Goal: Transaction & Acquisition: Purchase product/service

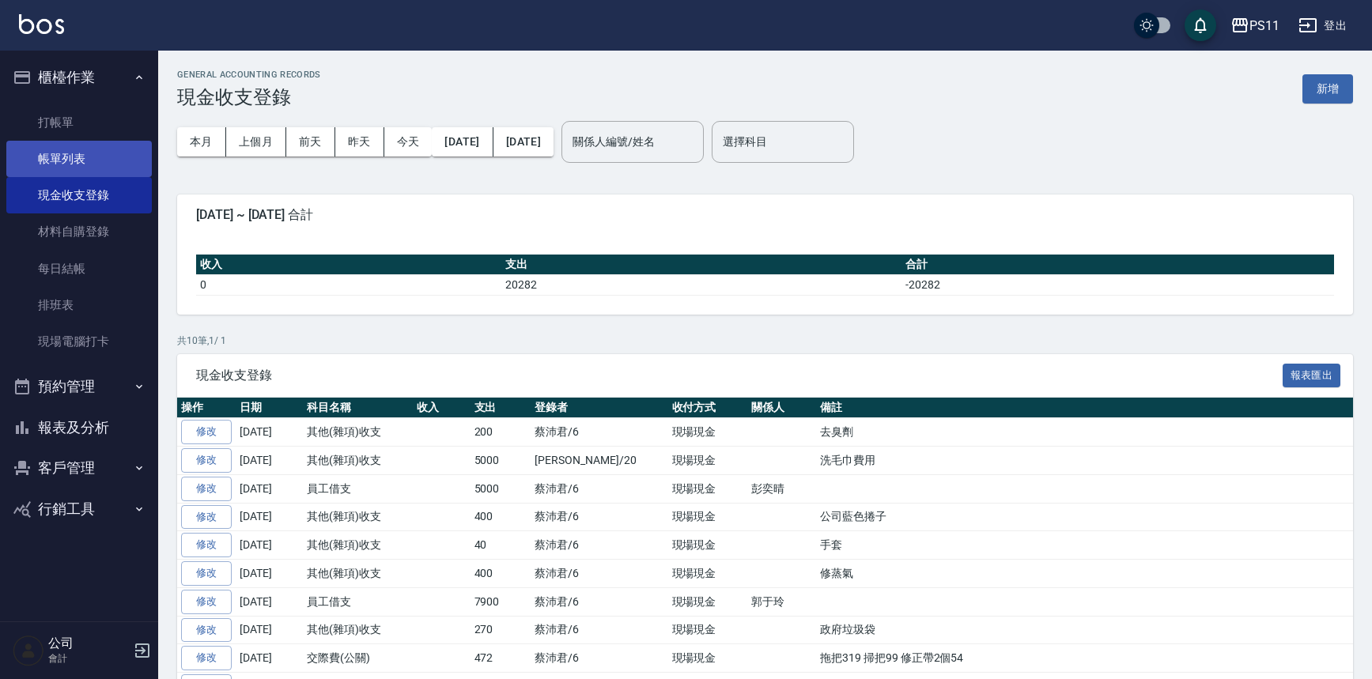
scroll to position [80, 0]
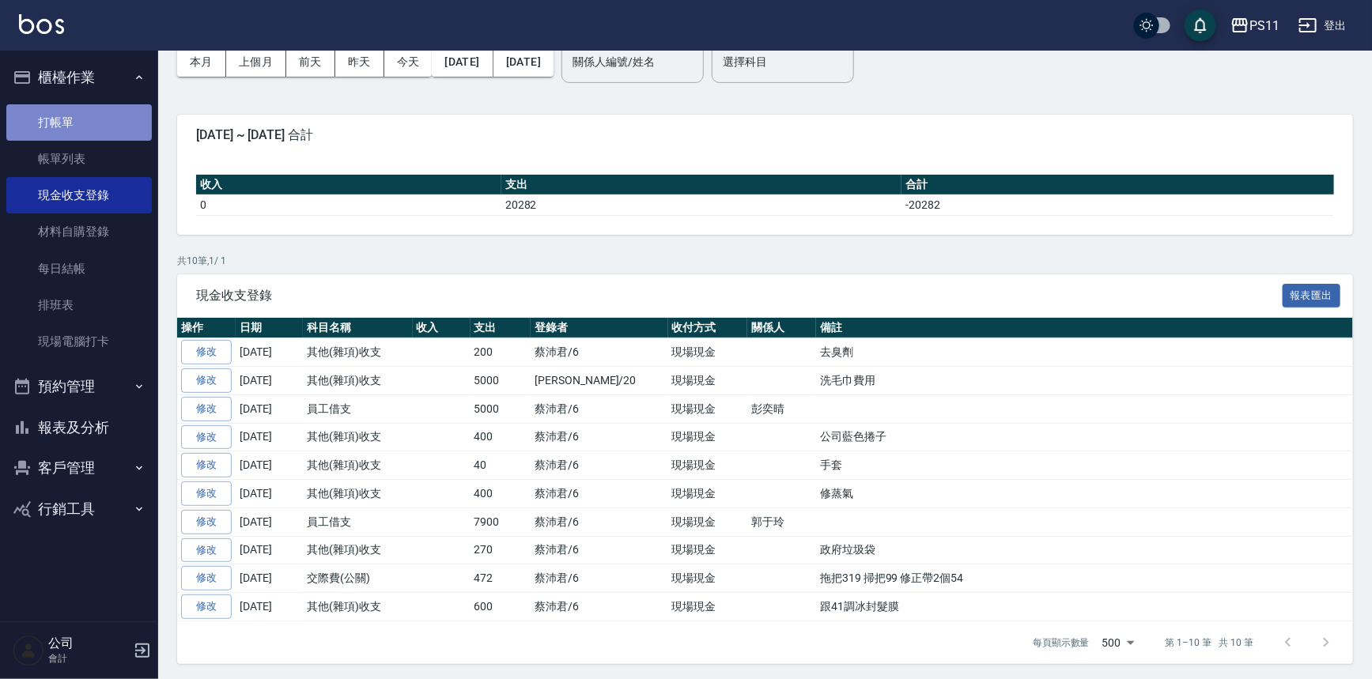
click at [115, 134] on link "打帳單" at bounding box center [79, 122] width 146 height 36
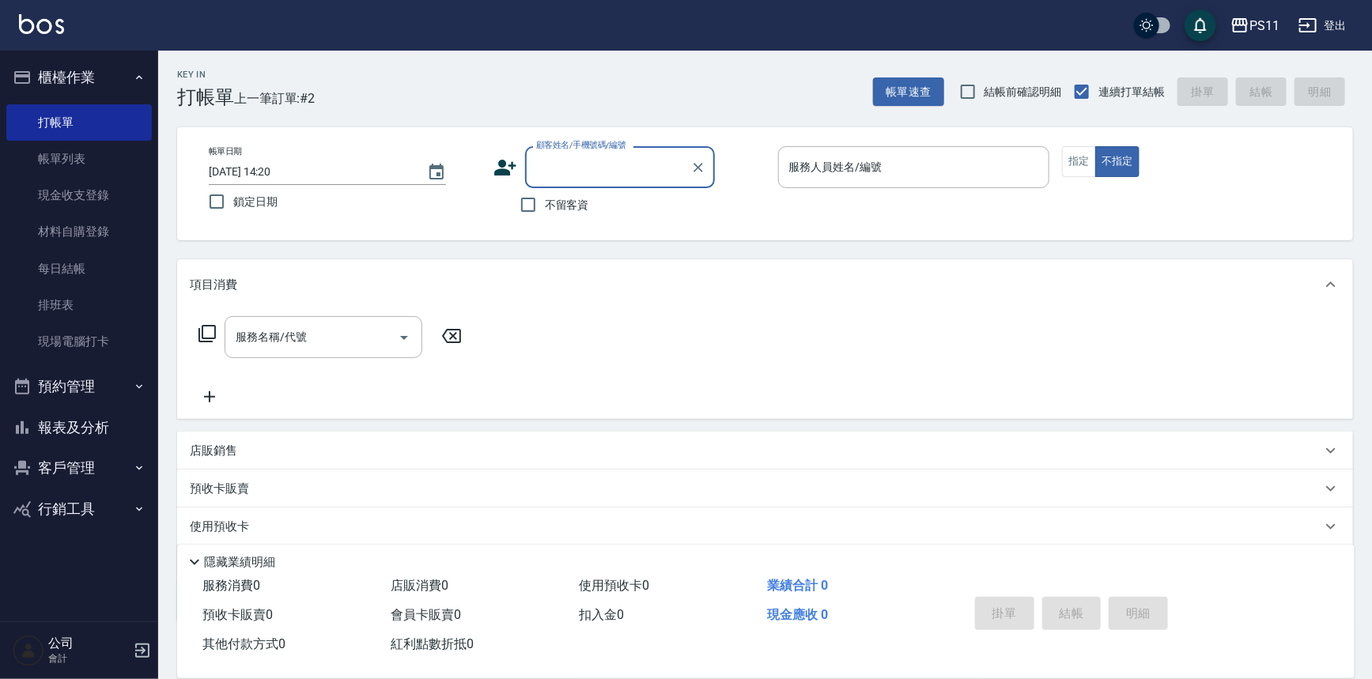
click at [633, 180] on input "顧客姓名/手機號碼/編號" at bounding box center [608, 167] width 152 height 28
click at [618, 167] on input "顧客姓名/手機號碼/編號" at bounding box center [608, 167] width 152 height 28
click at [81, 153] on link "帳單列表" at bounding box center [79, 159] width 146 height 36
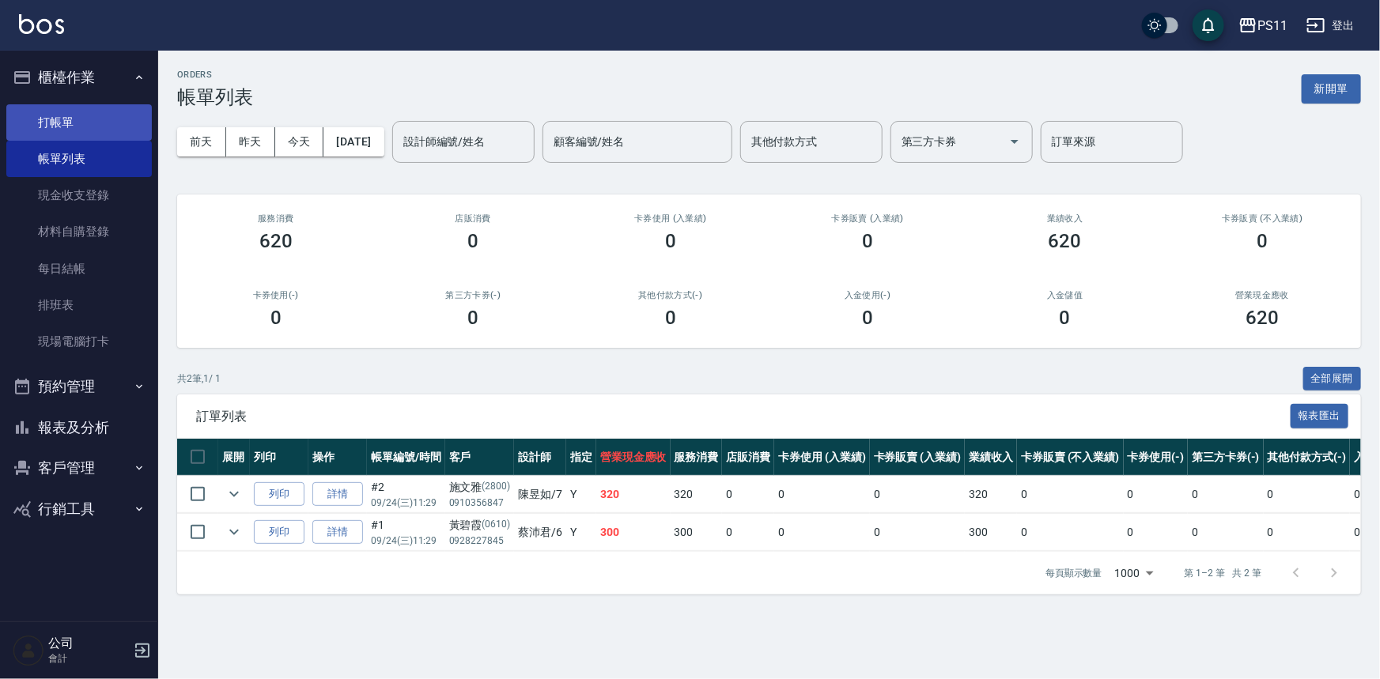
click at [53, 108] on link "打帳單" at bounding box center [79, 122] width 146 height 36
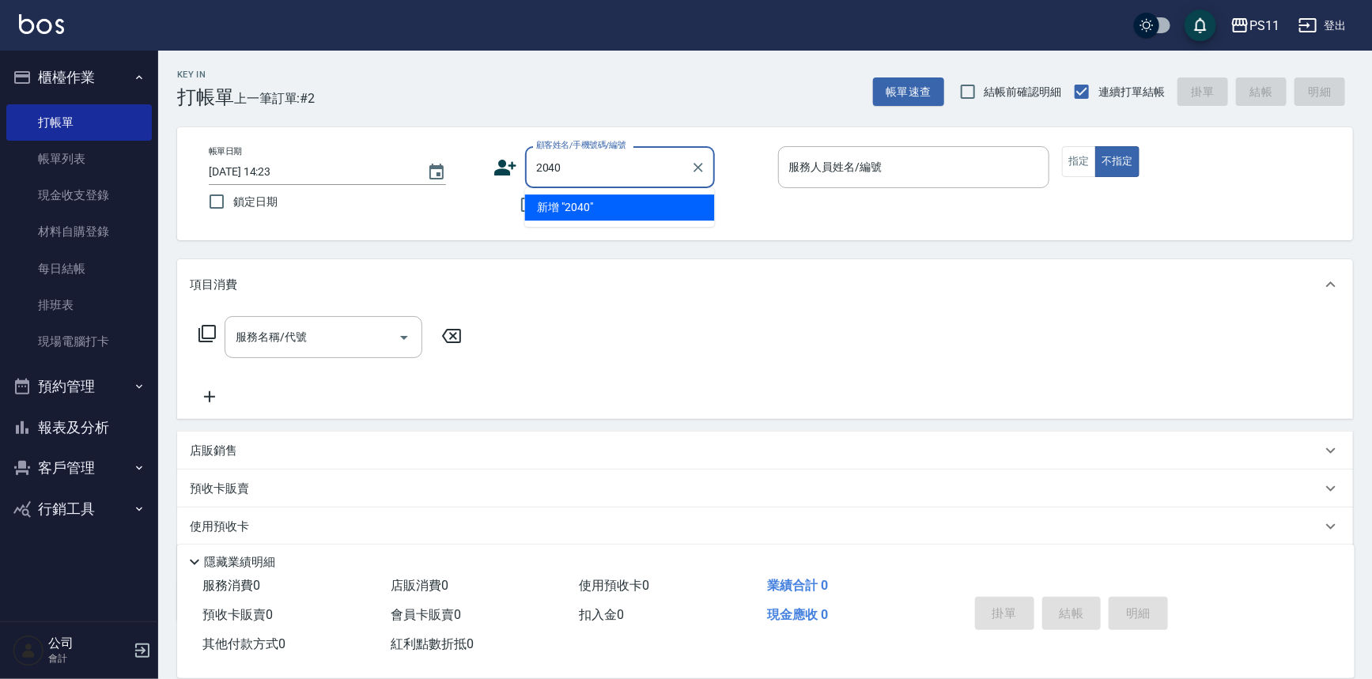
type input "2040"
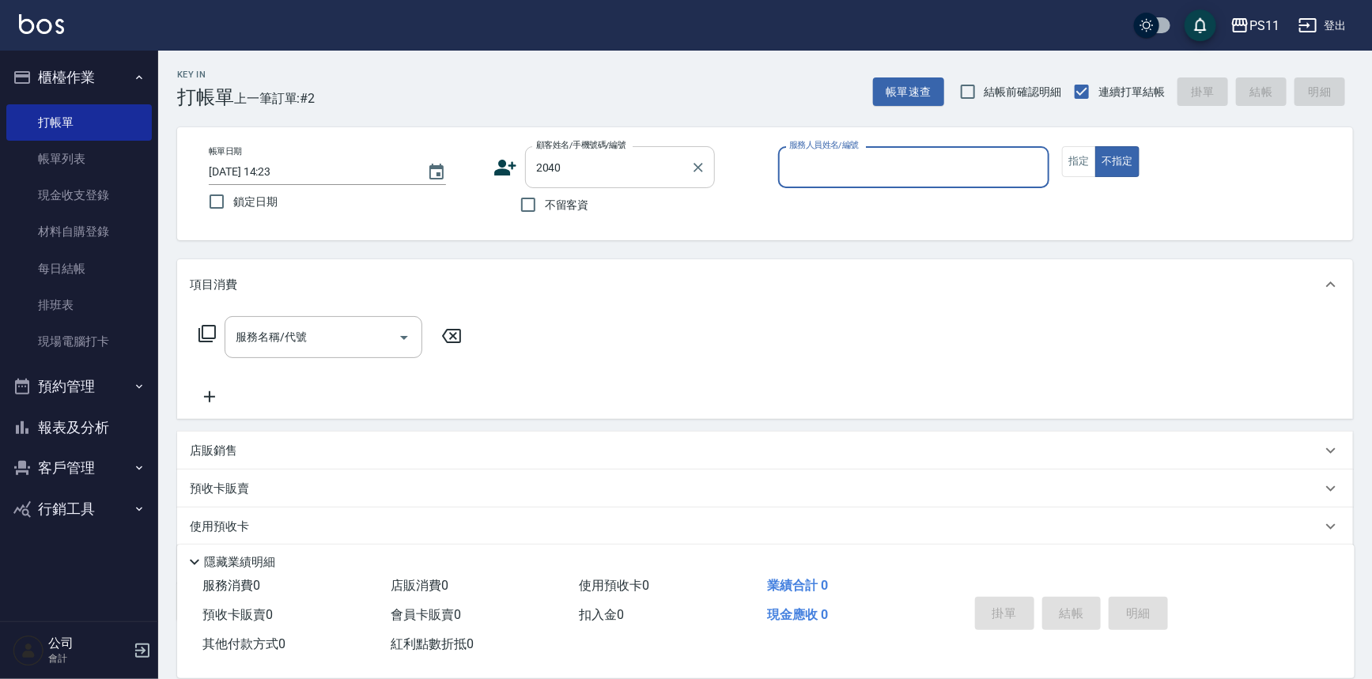
type input "7"
type input "[PERSON_NAME]/0966786802/2040"
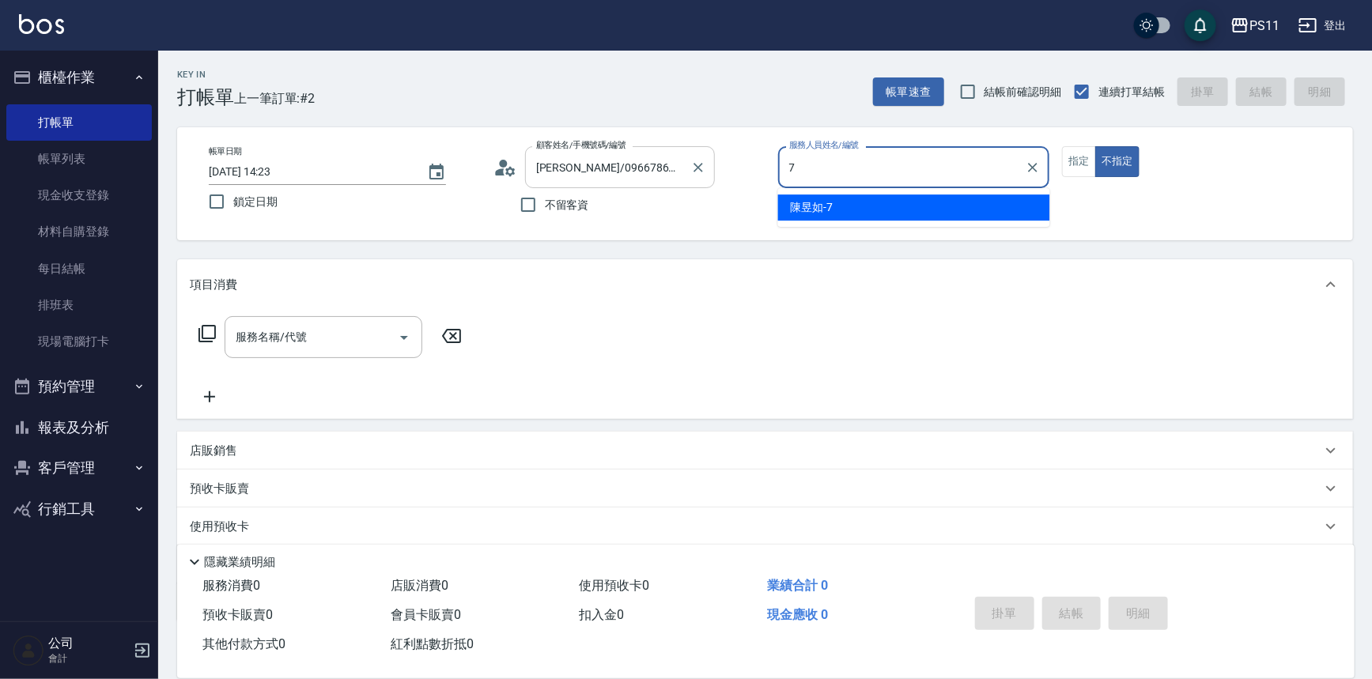
type input "陳昱如-7"
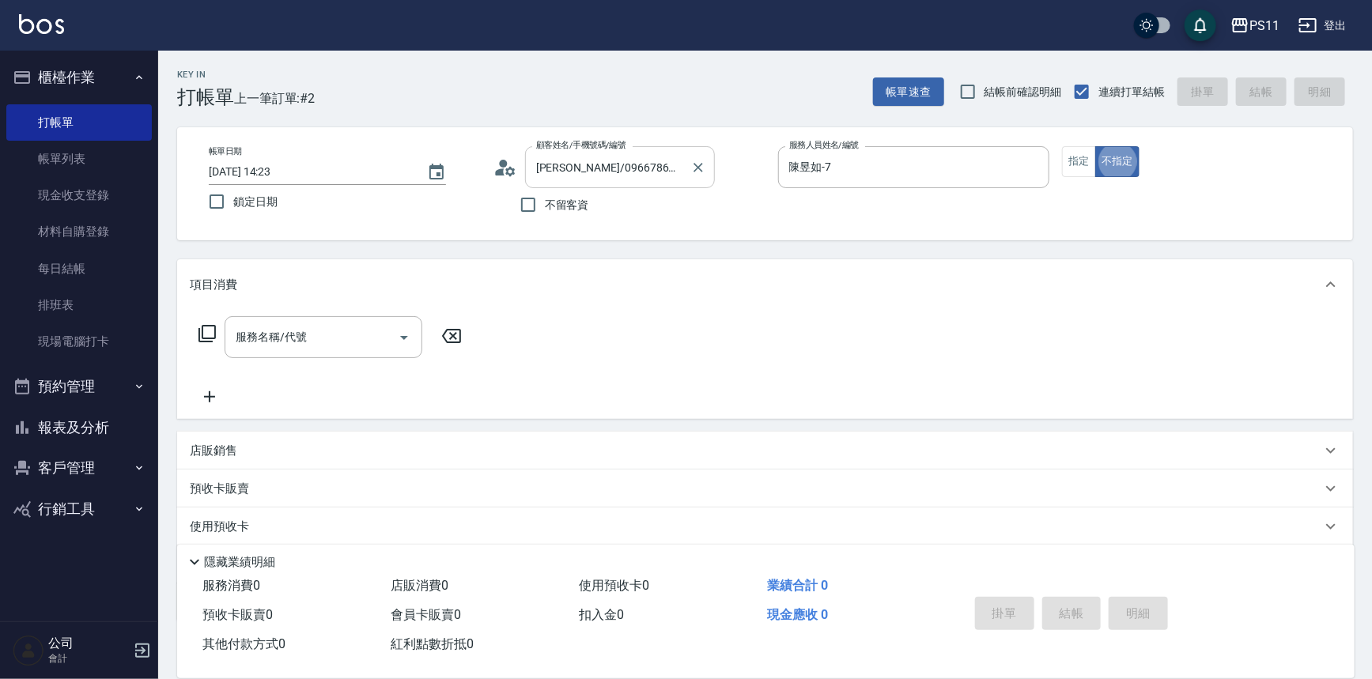
type button "false"
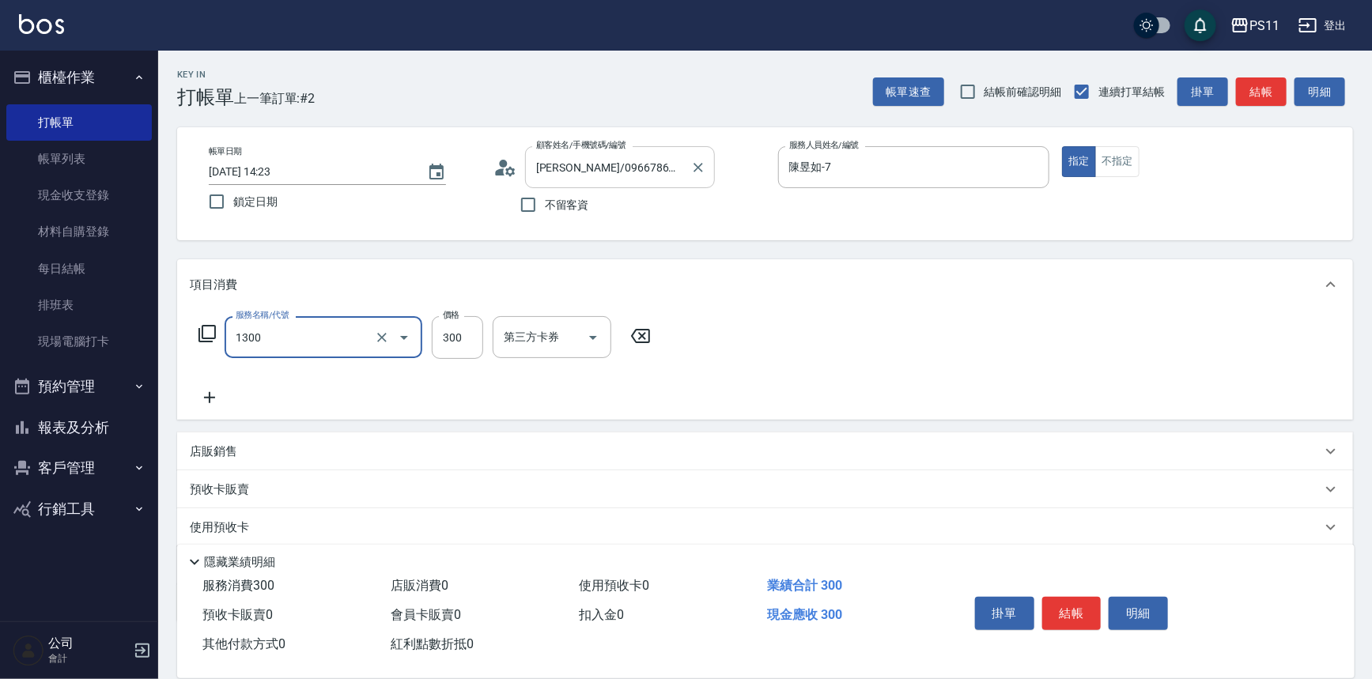
type input "洗髮300(1300)"
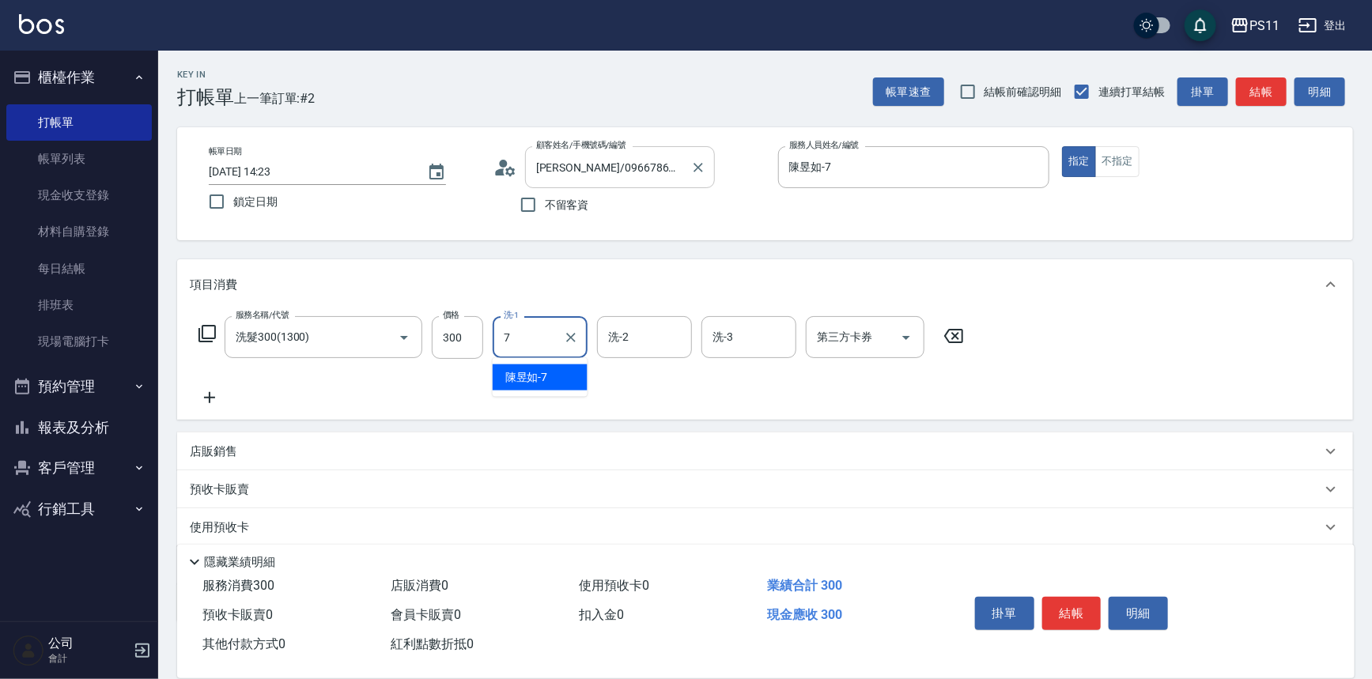
type input "陳昱如-7"
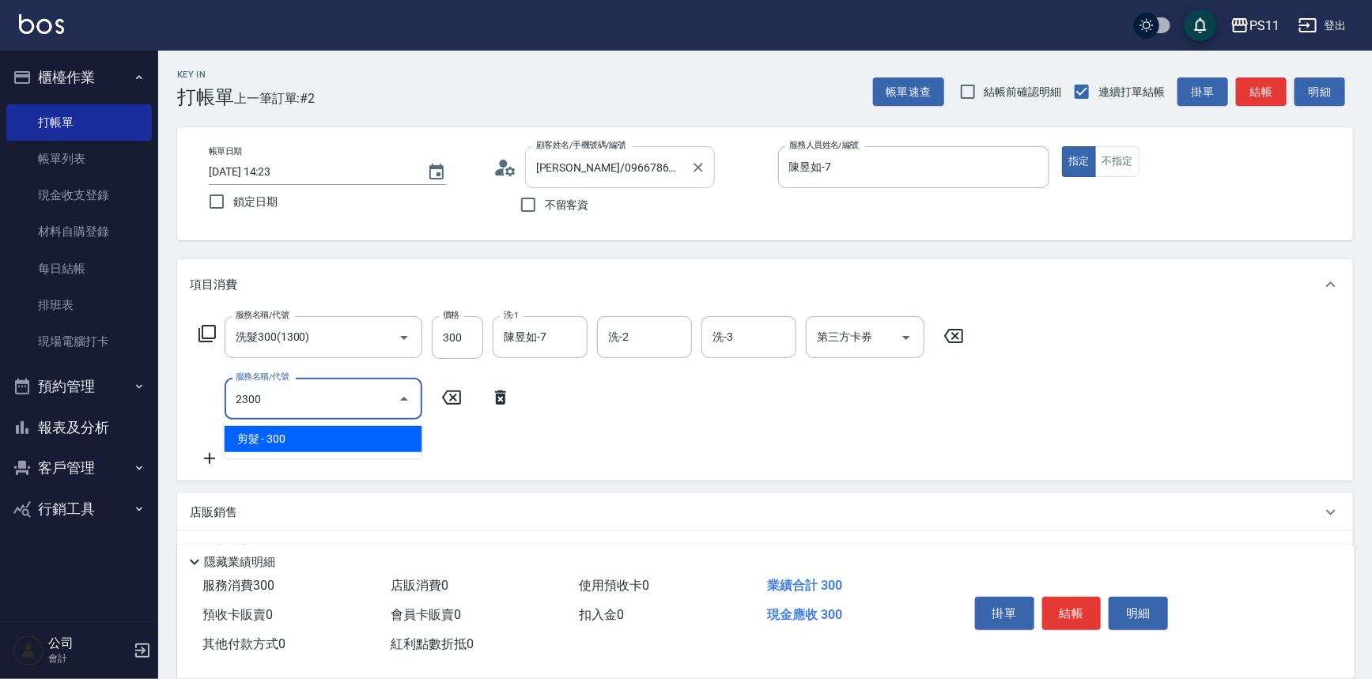
type input "剪髮(2300)"
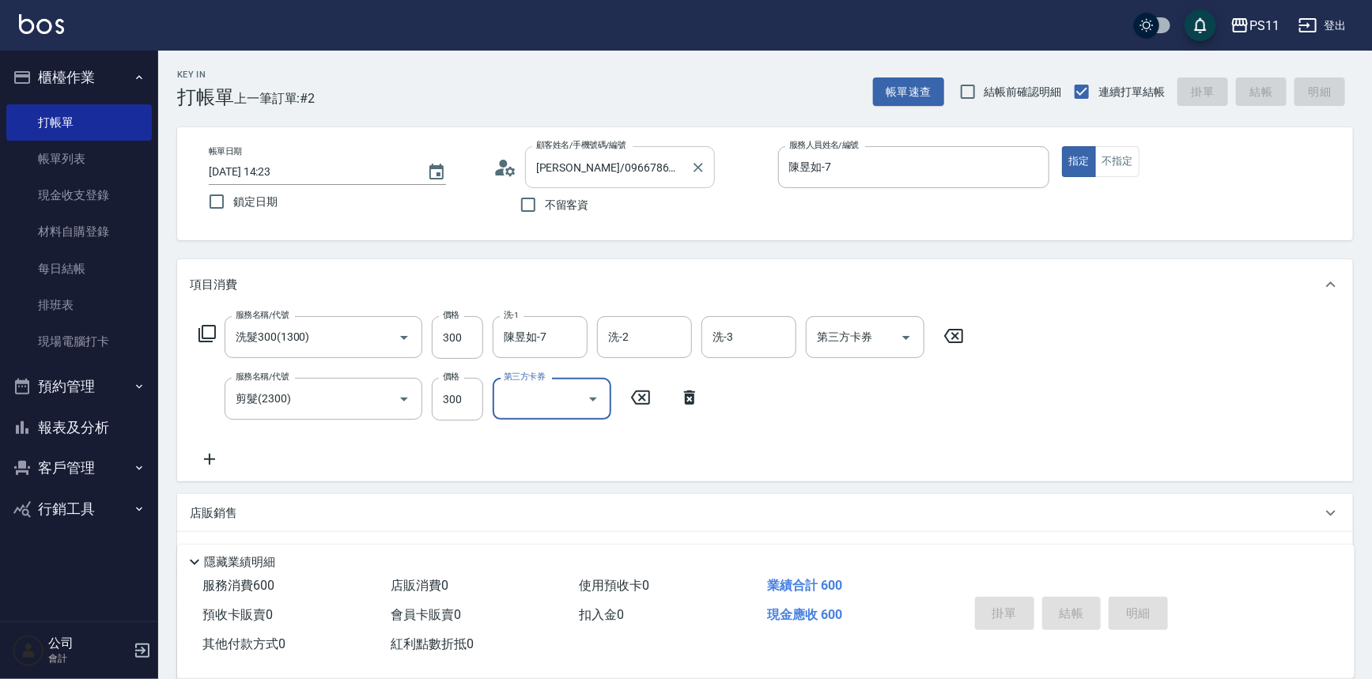
type input "[DATE] 14:24"
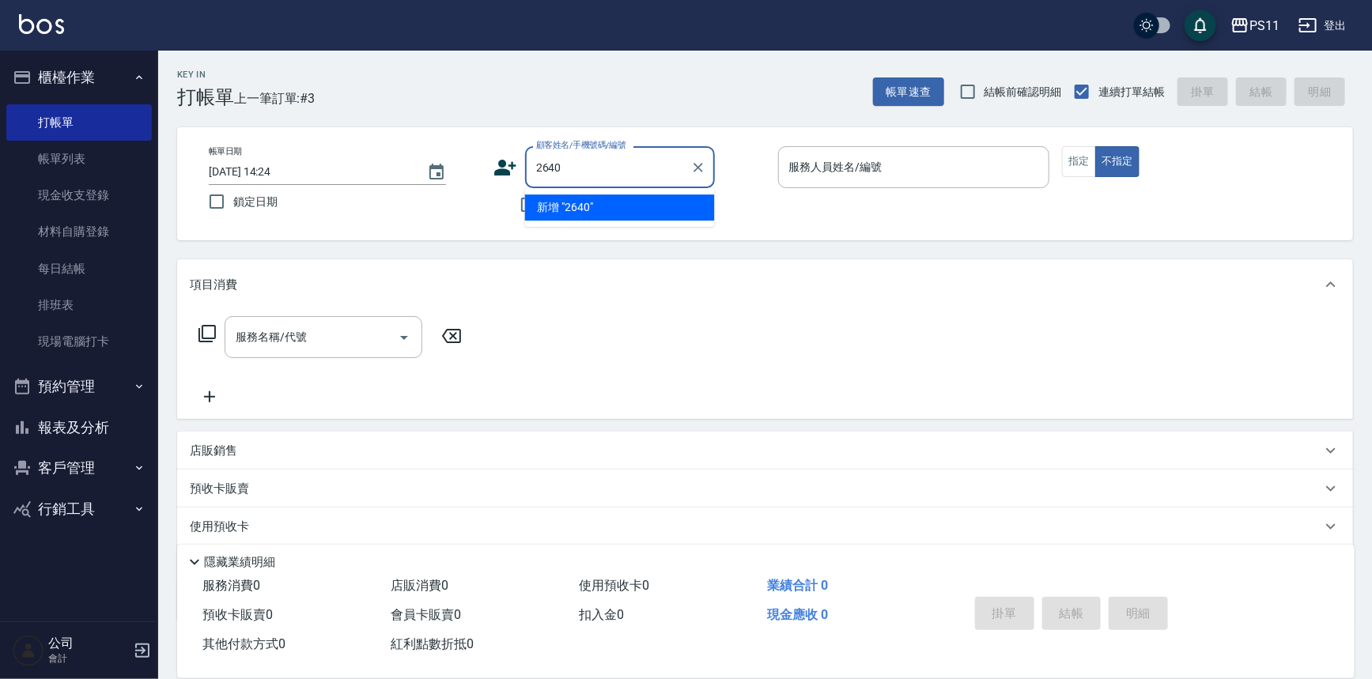
type input "2640"
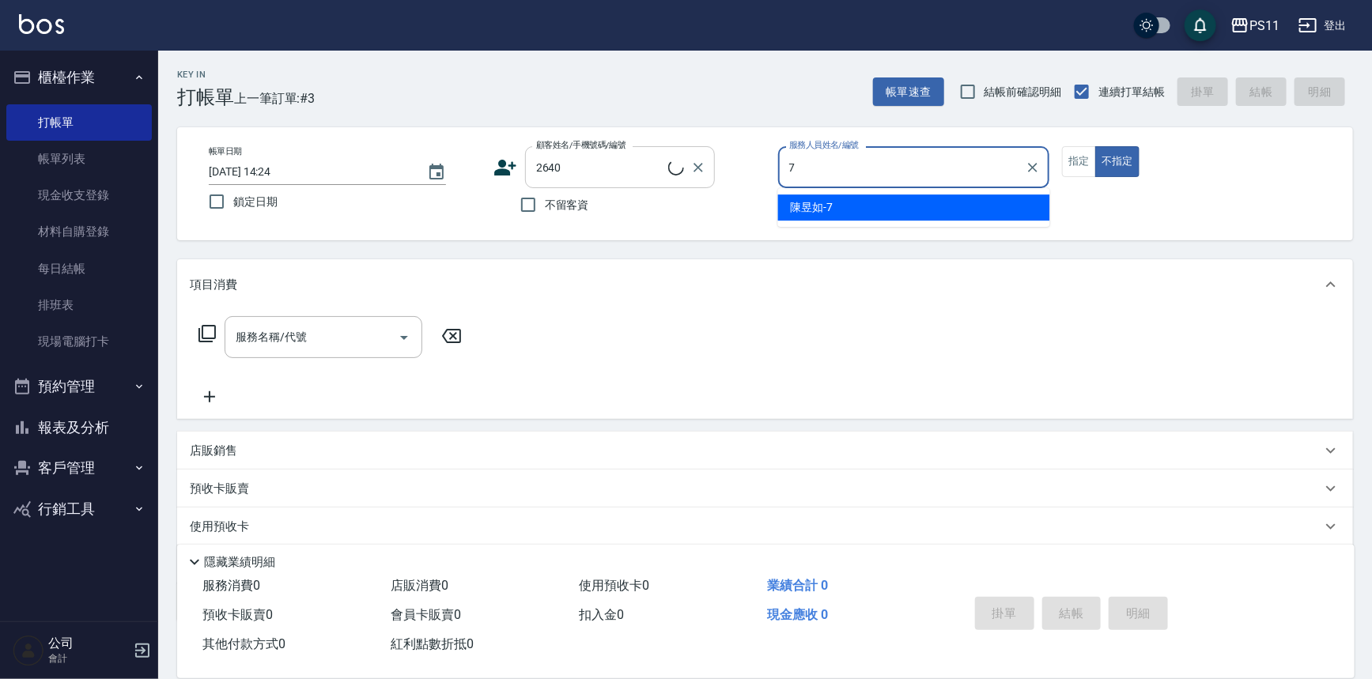
type input "7"
type input "[PERSON_NAME]/0983050264/2640"
type input "陳昱如-7"
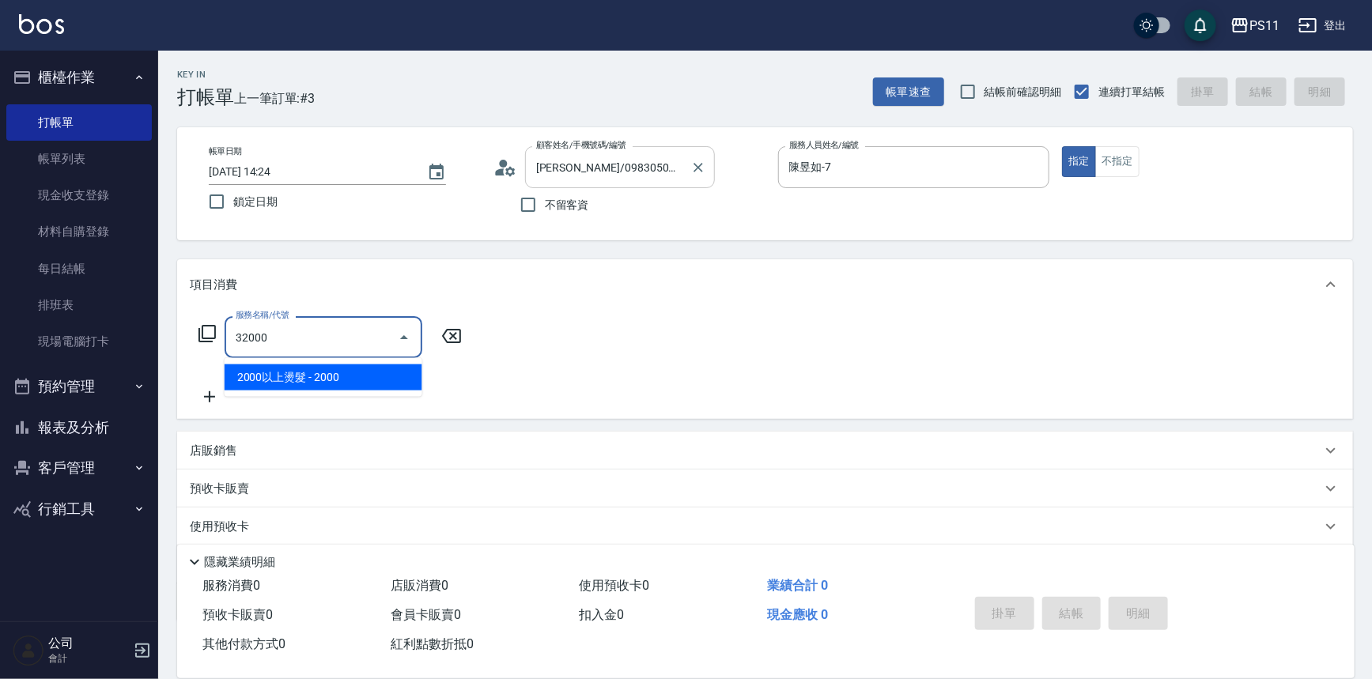
type input "2000以上燙髮(32000)"
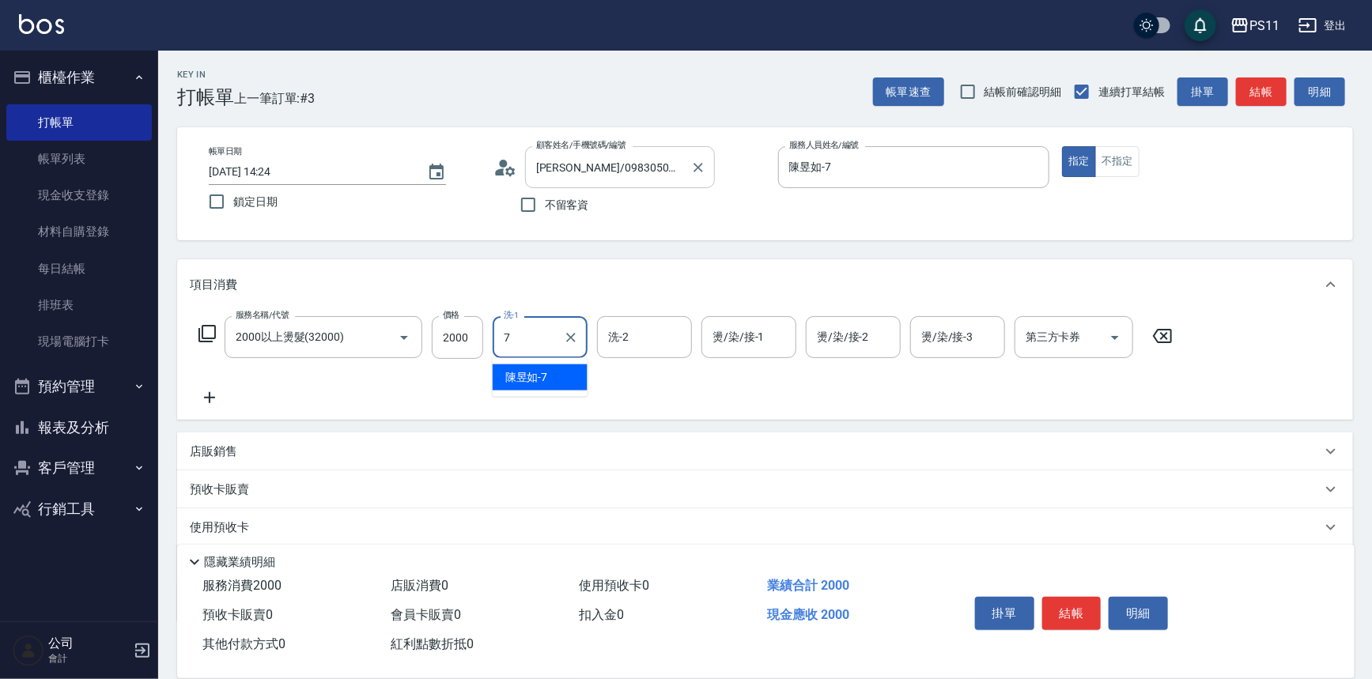
type input "陳昱如-7"
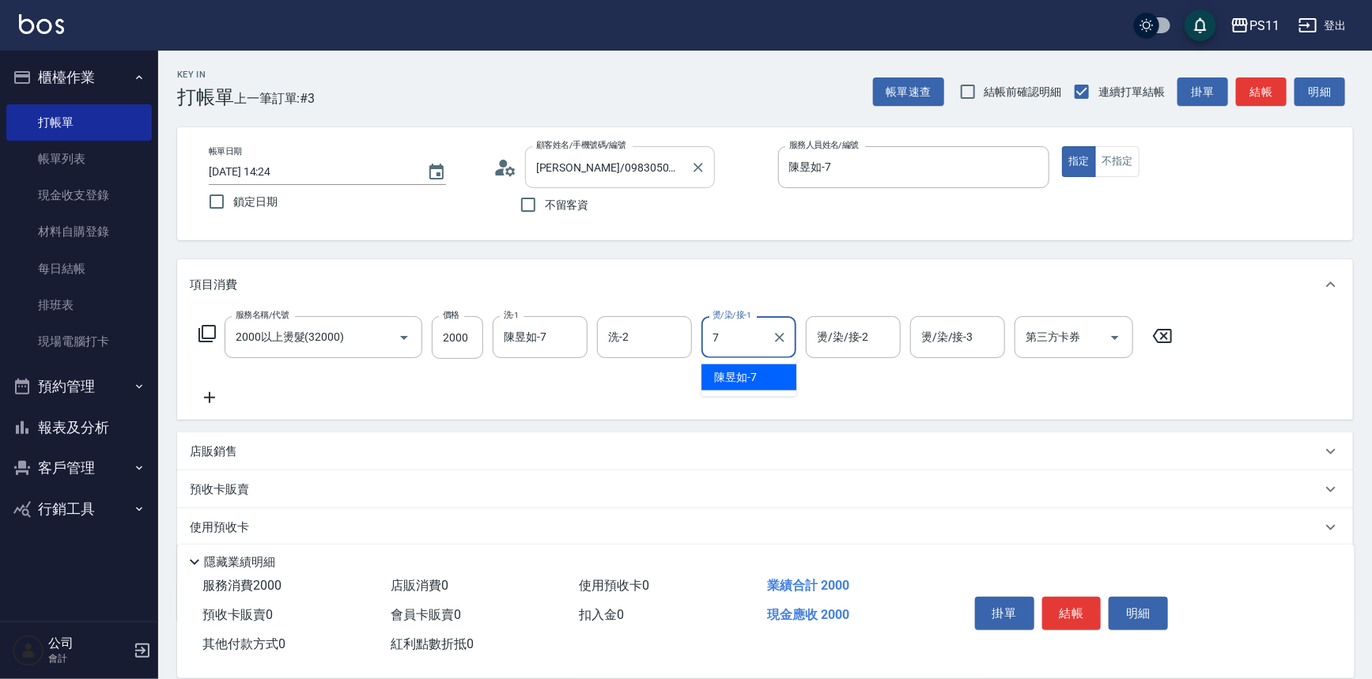
type input "陳昱如-7"
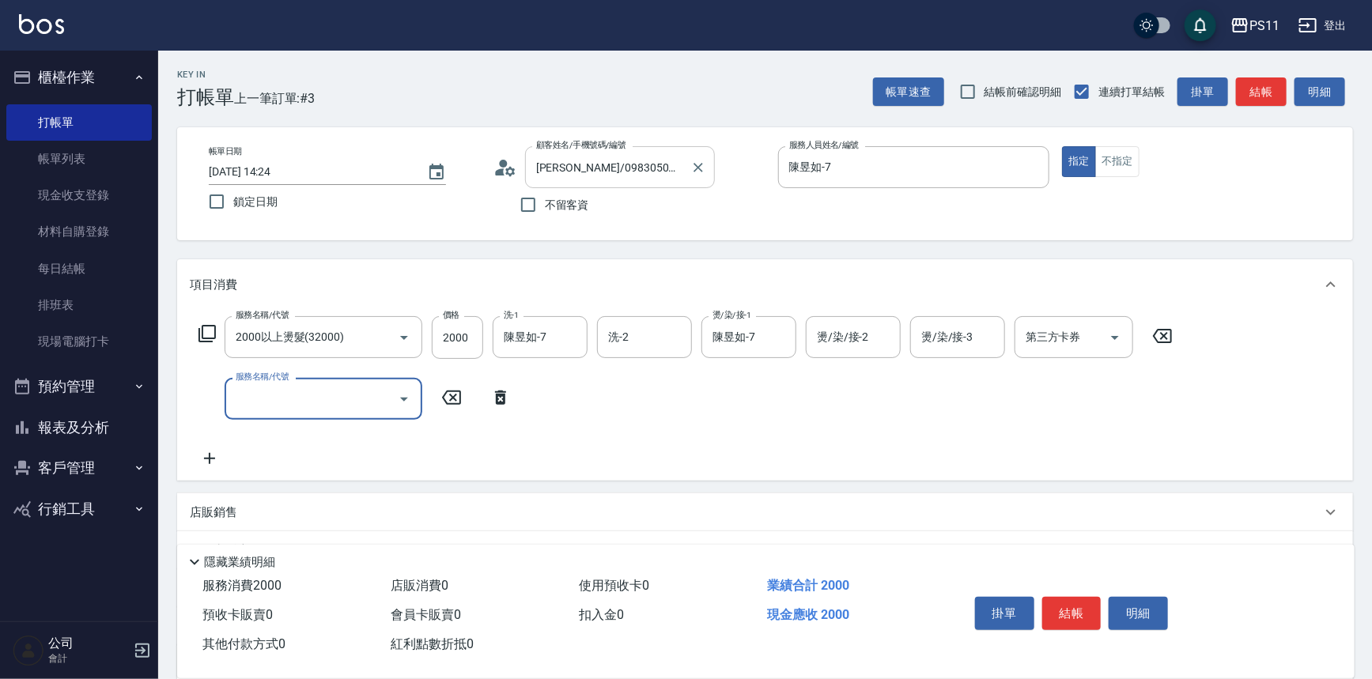
type input "8"
type input "原價401~800護髮(50800)"
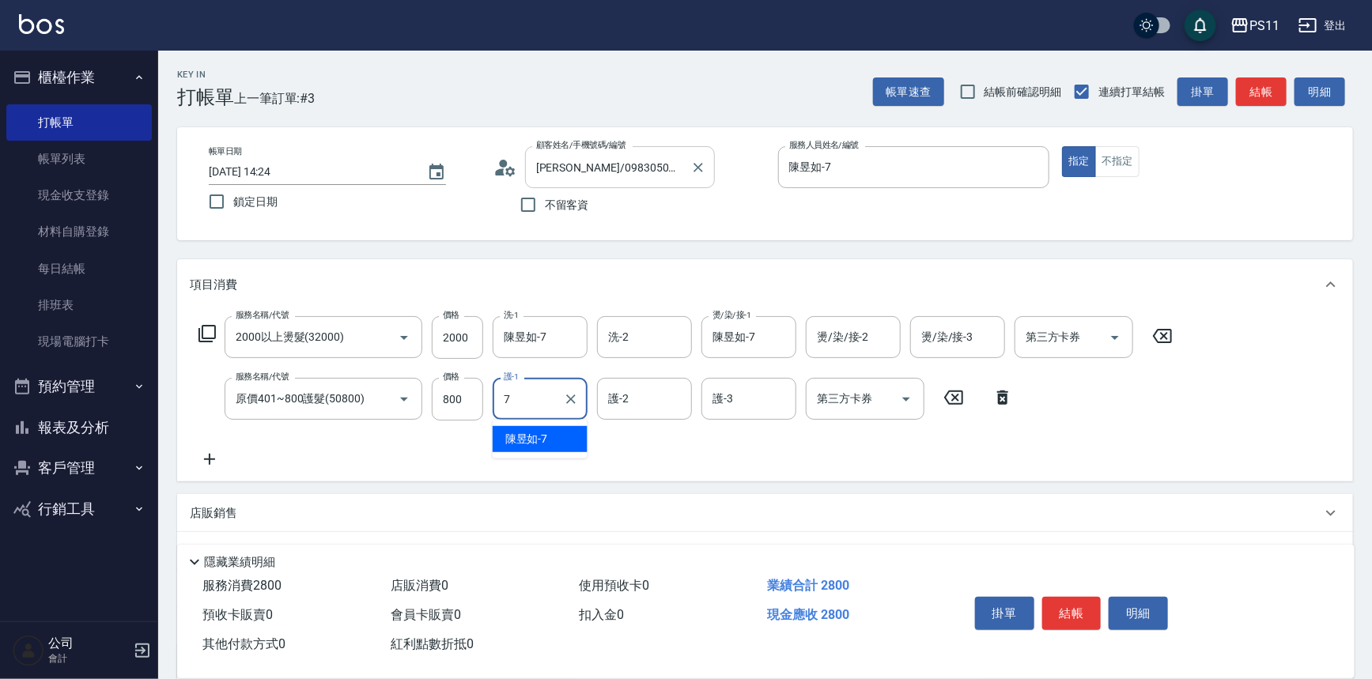
type input "陳昱如-7"
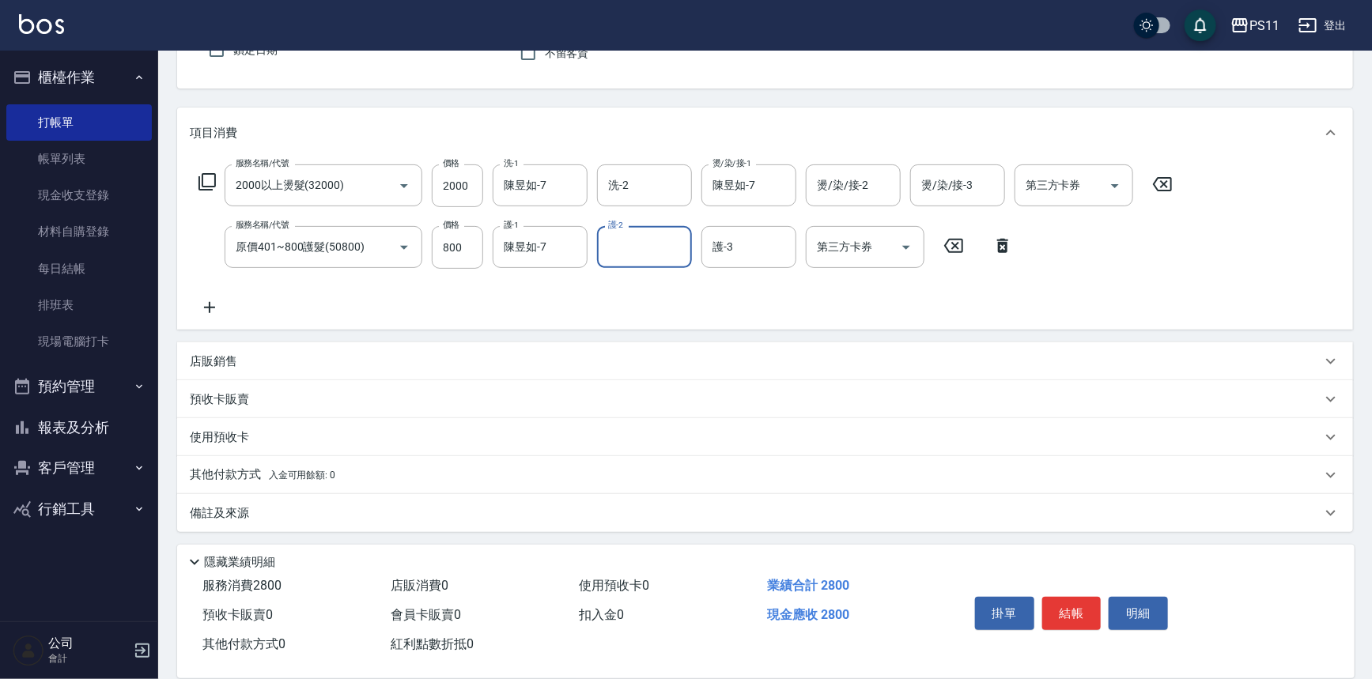
scroll to position [153, 0]
click at [260, 393] on div "預收卡販賣" at bounding box center [756, 399] width 1132 height 17
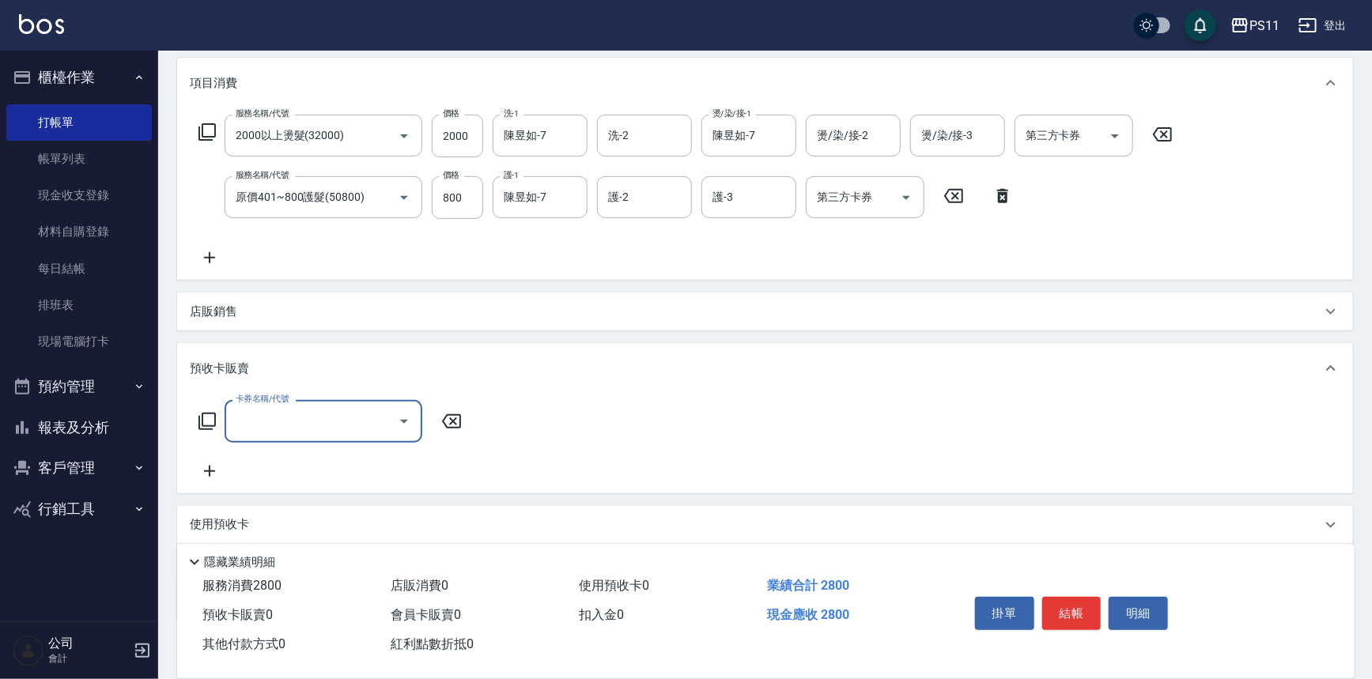
scroll to position [225, 0]
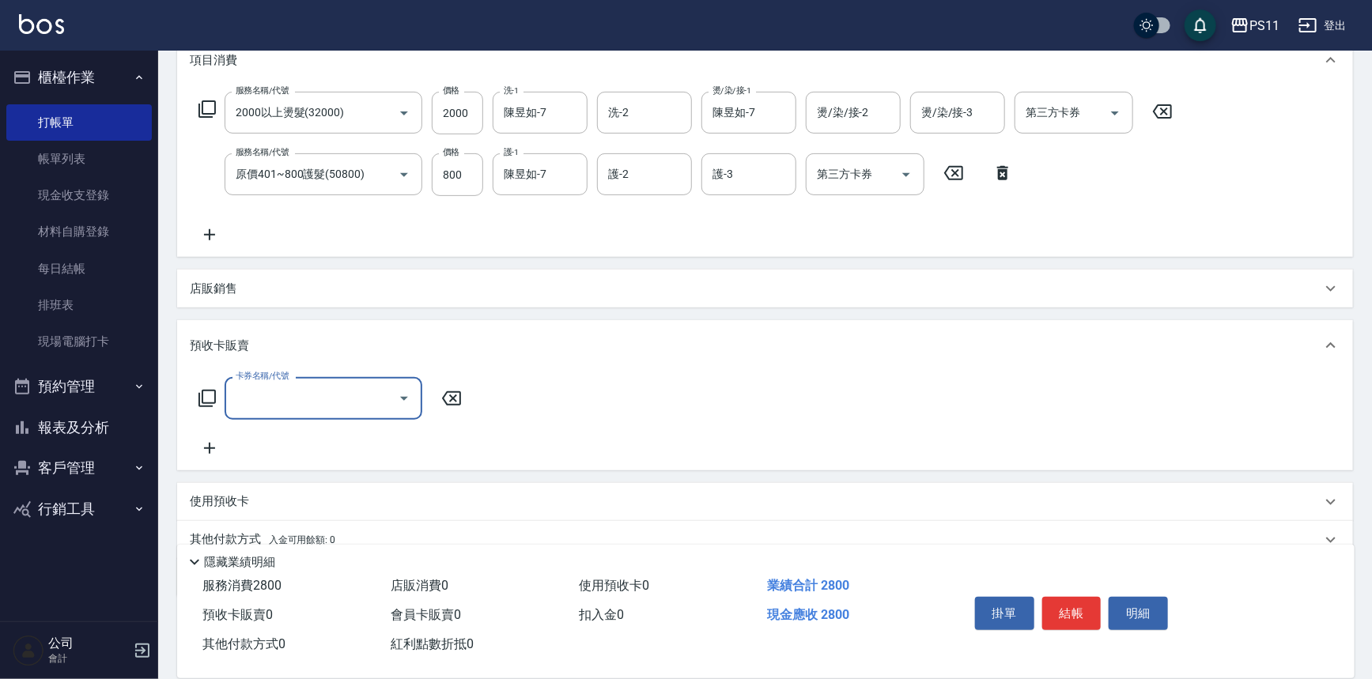
click at [228, 284] on p "店販銷售" at bounding box center [213, 289] width 47 height 17
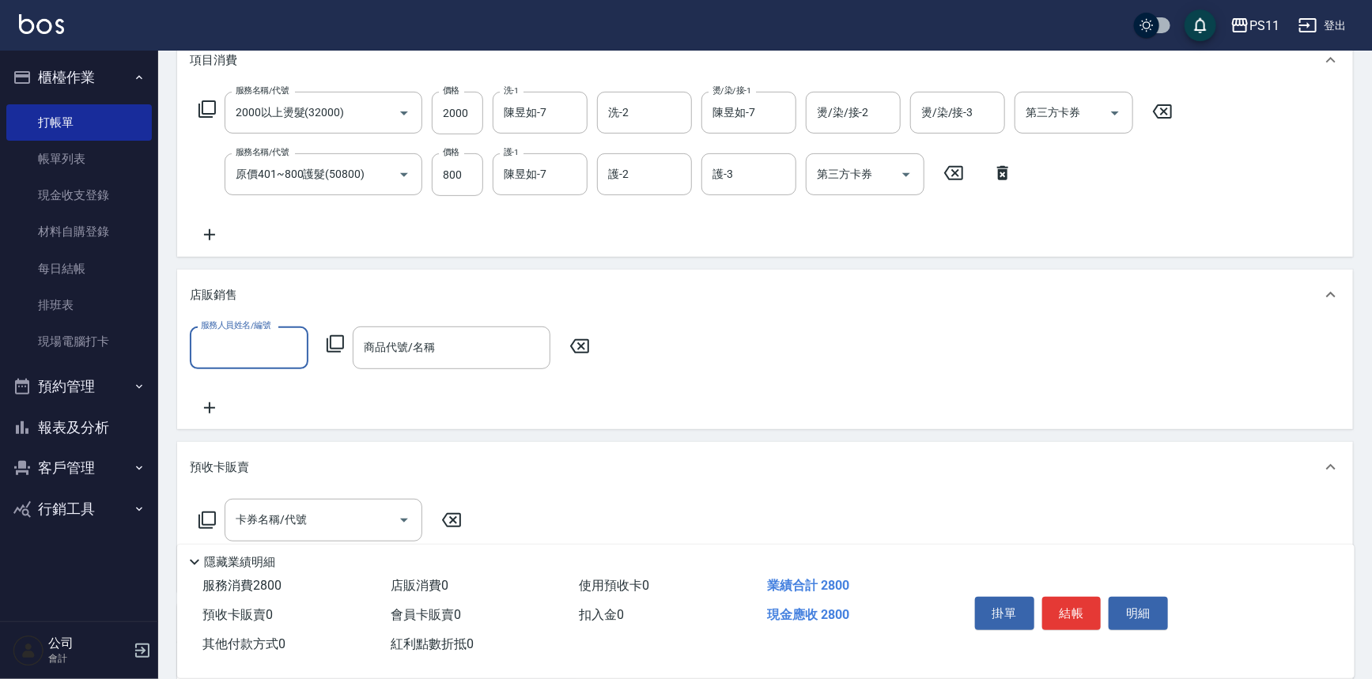
scroll to position [0, 0]
click at [272, 358] on input "服務人員姓名/編號" at bounding box center [249, 348] width 104 height 28
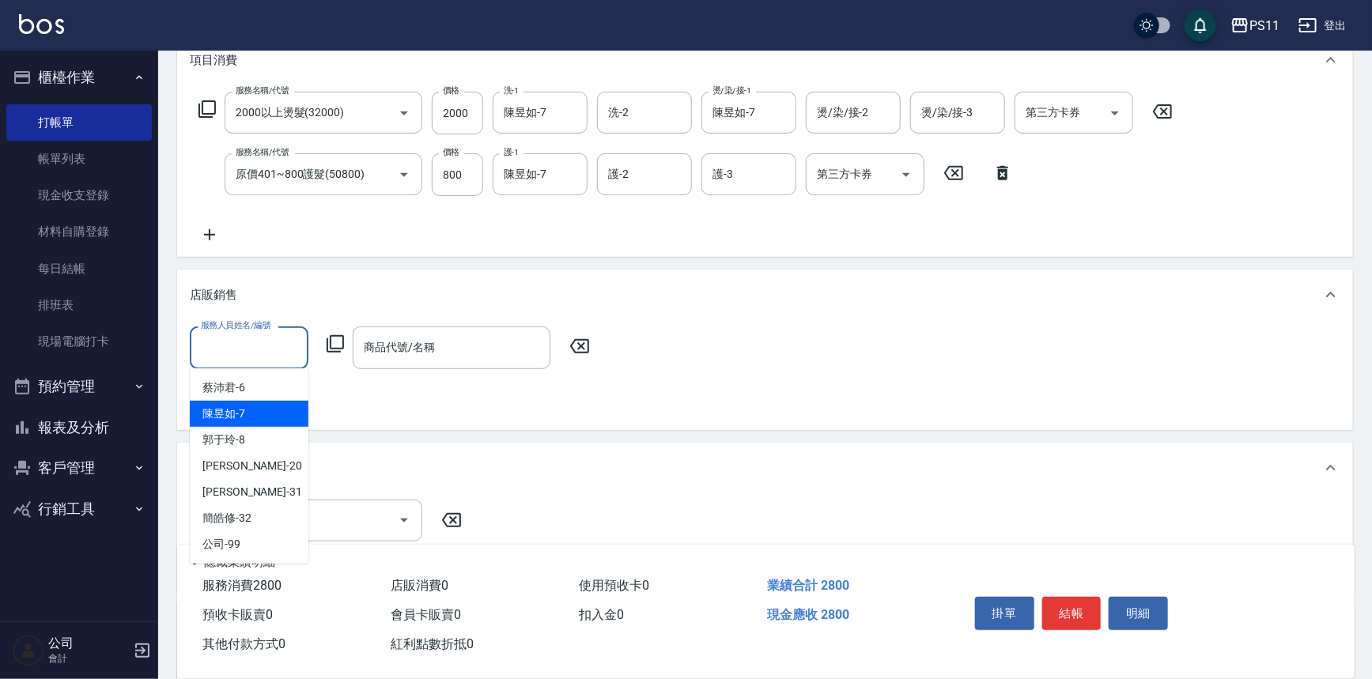
click at [285, 409] on div "陳昱如 -7" at bounding box center [249, 414] width 119 height 26
type input "陳昱如-7"
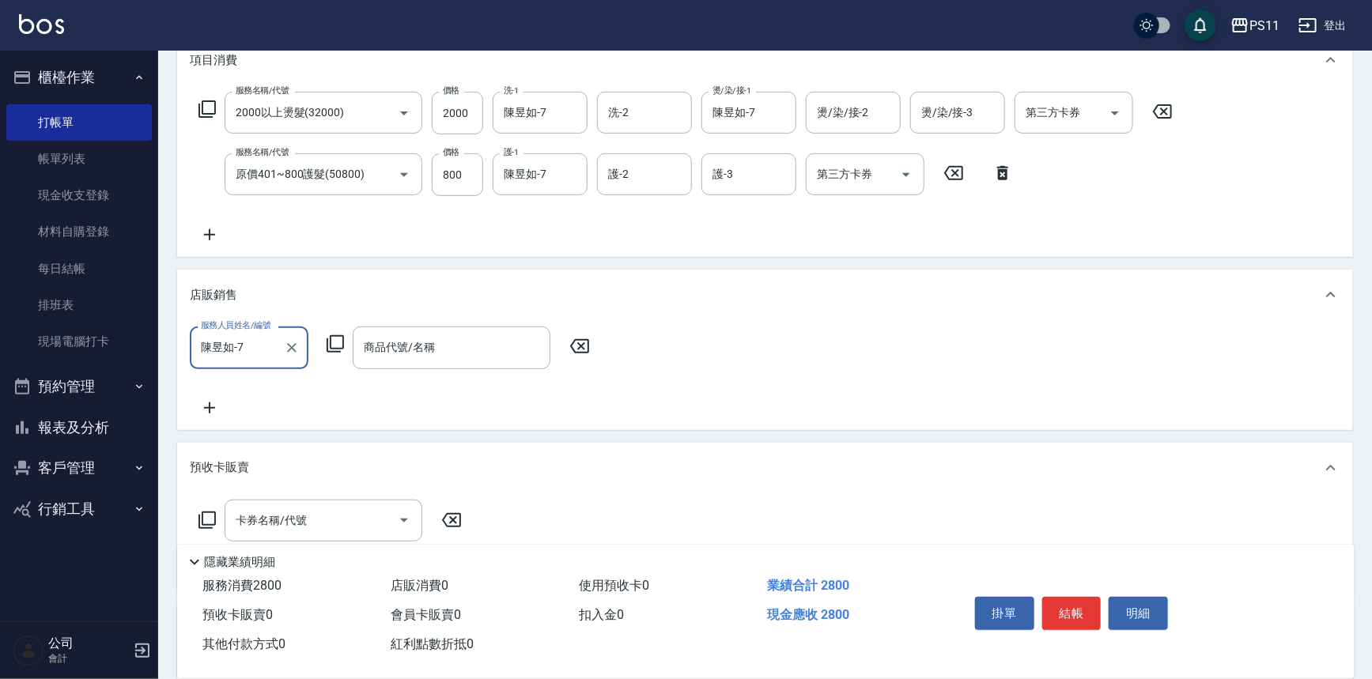
click at [335, 346] on icon at bounding box center [335, 344] width 19 height 19
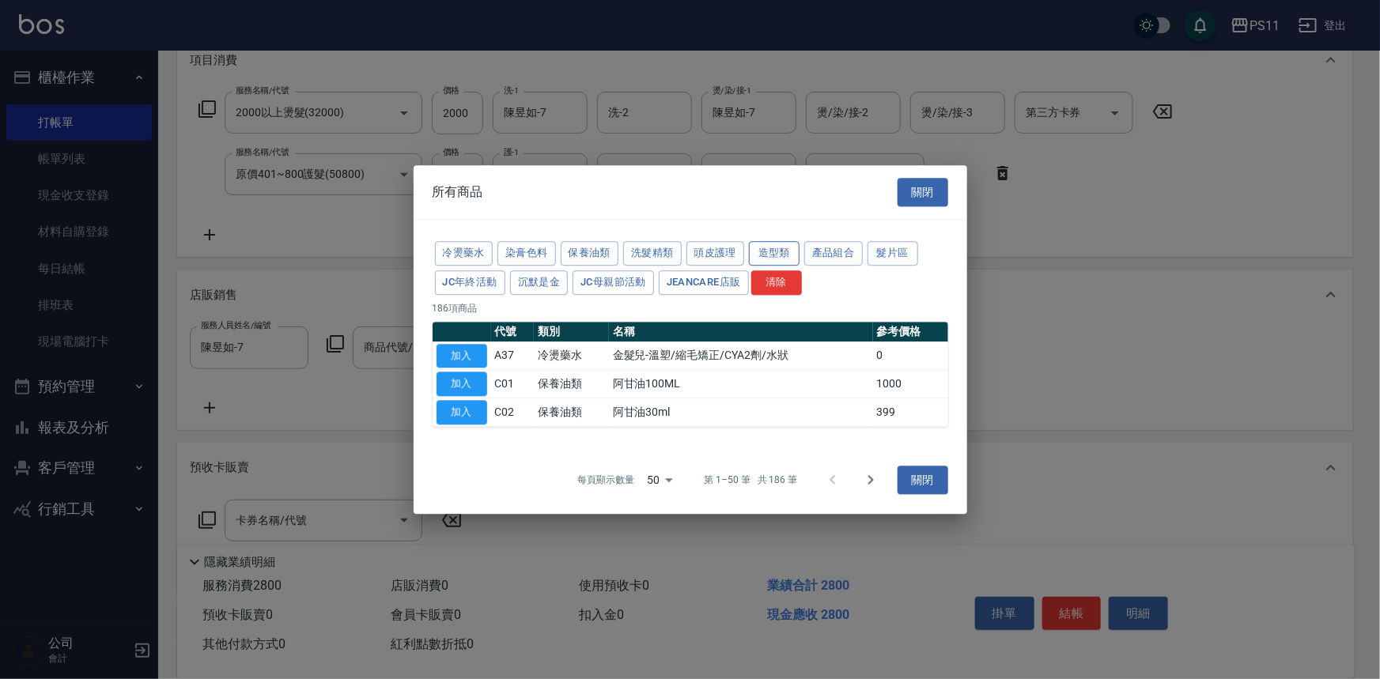
click at [785, 257] on button "造型類" at bounding box center [774, 253] width 51 height 25
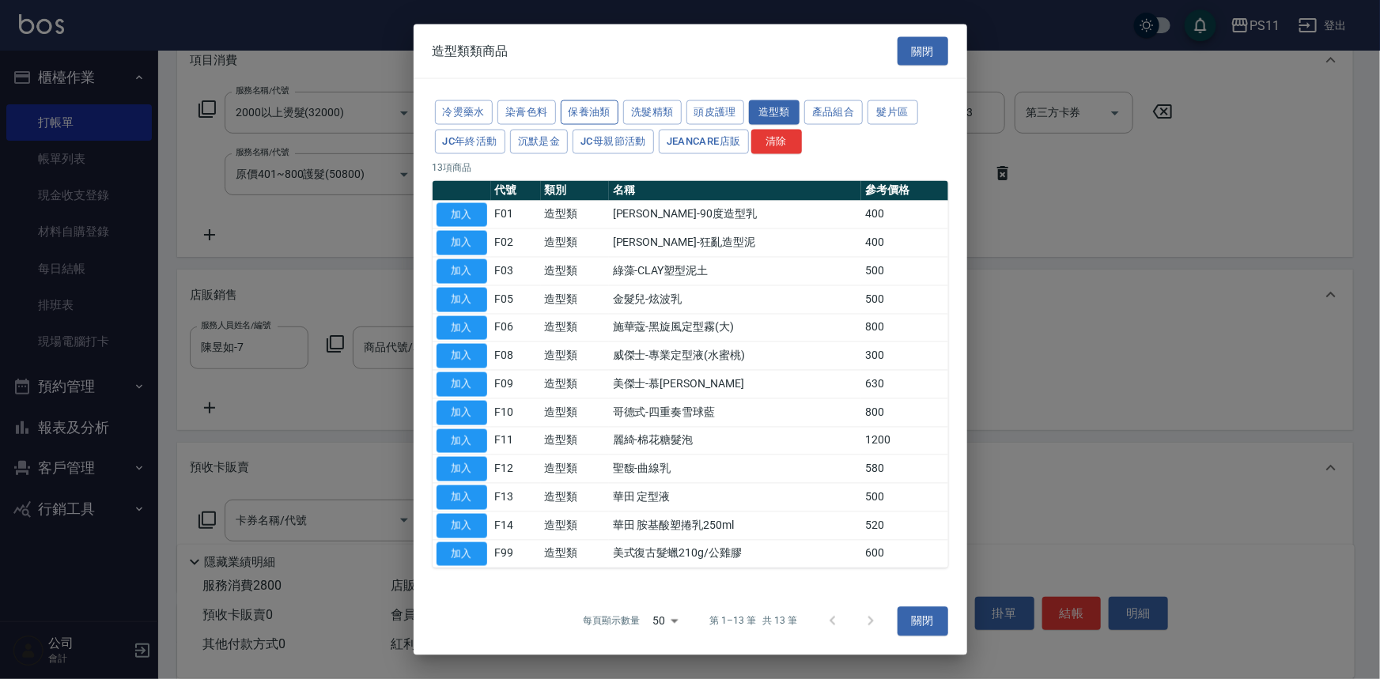
click at [585, 112] on button "保養油類" at bounding box center [590, 112] width 59 height 25
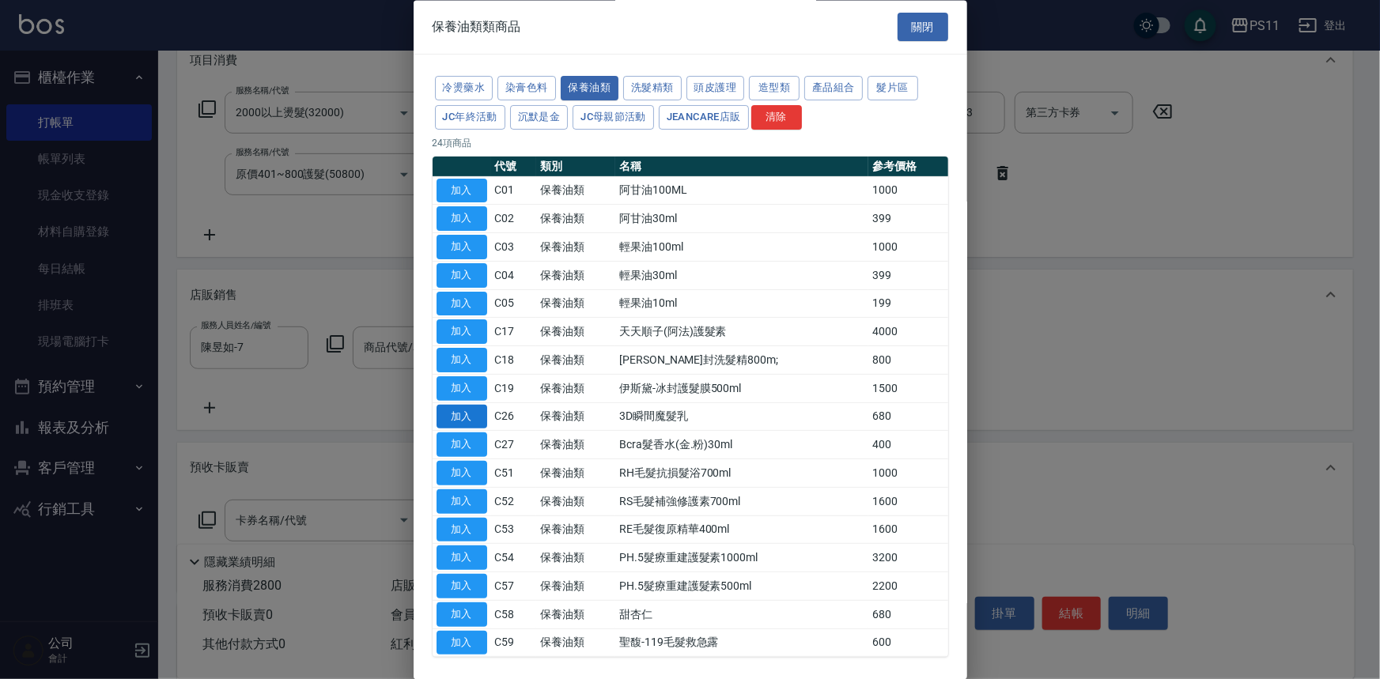
click at [475, 419] on button "加入" at bounding box center [462, 417] width 51 height 25
type input "3D瞬間魔髮乳"
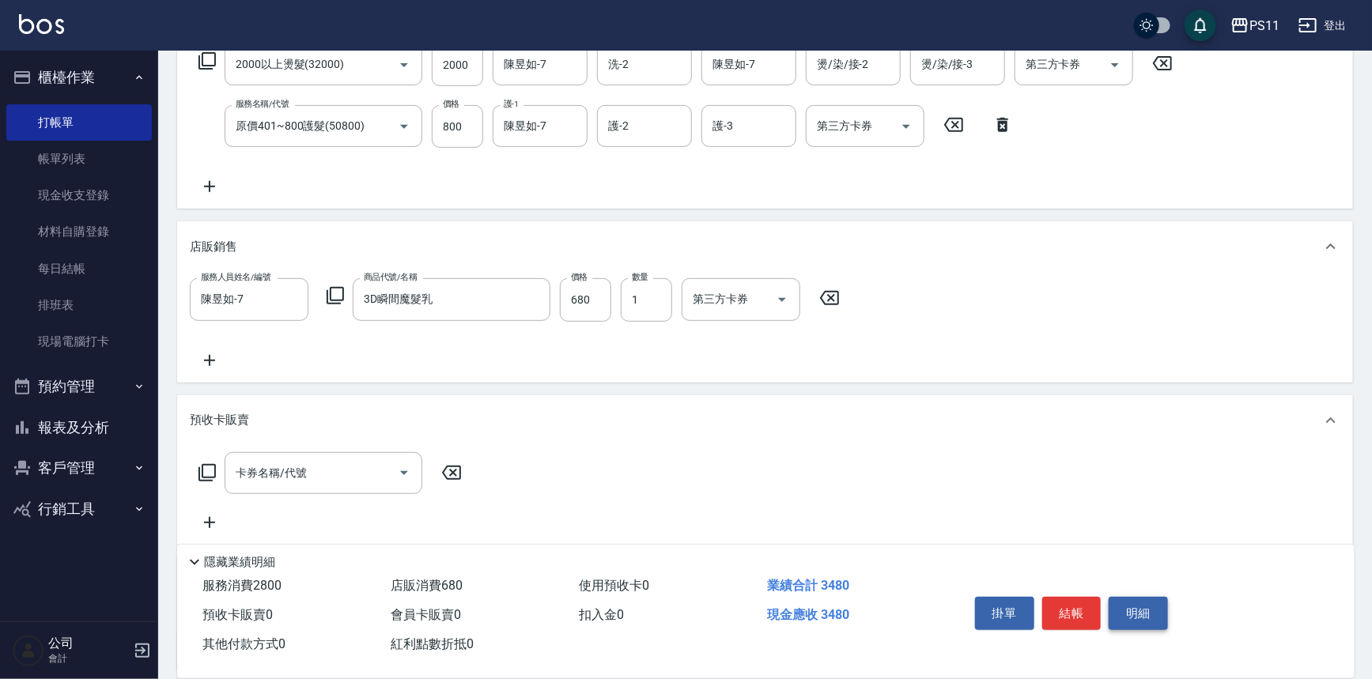
scroll to position [297, 0]
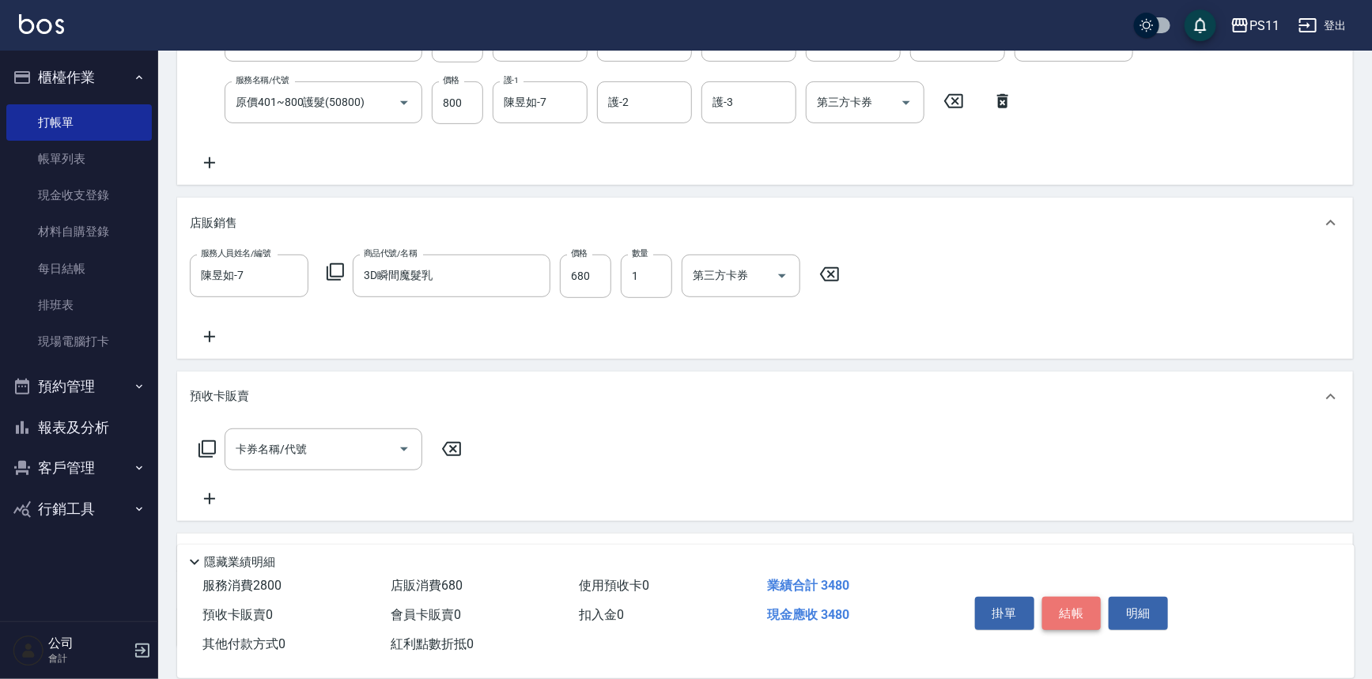
click at [1084, 615] on button "結帳" at bounding box center [1071, 613] width 59 height 33
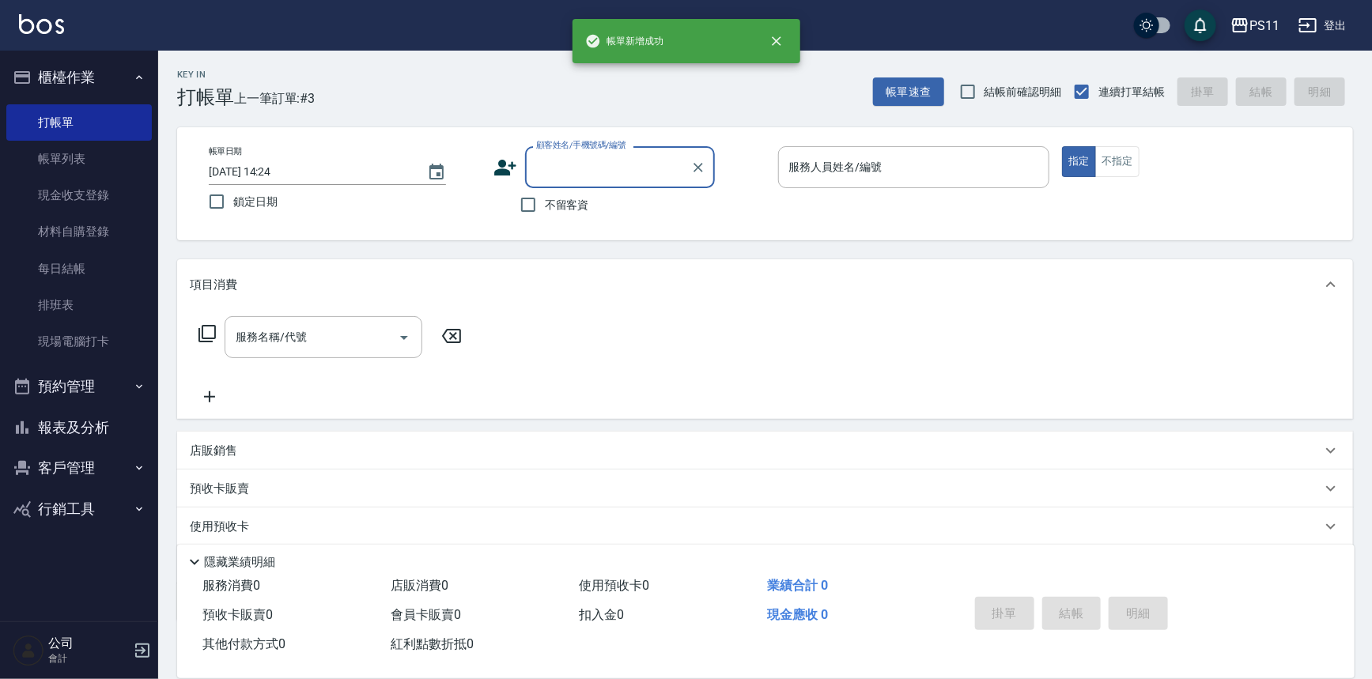
scroll to position [0, 0]
